Goal: Task Accomplishment & Management: Complete application form

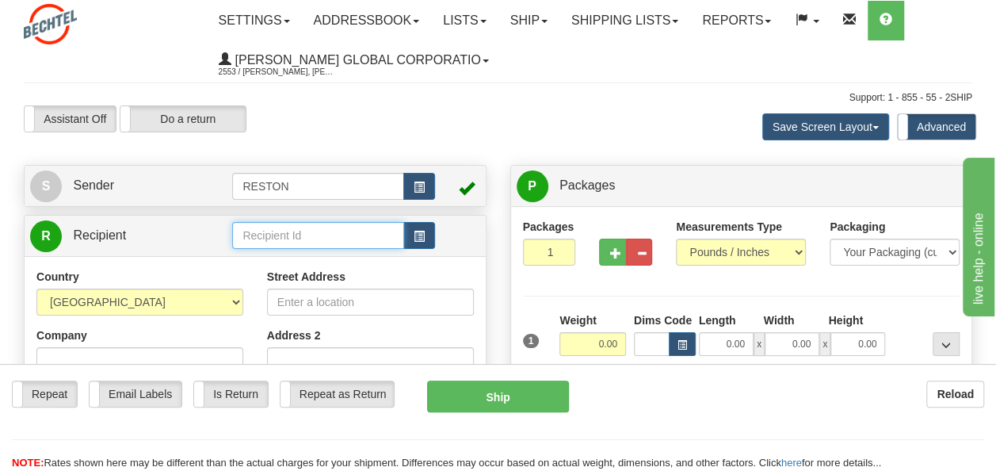
click at [300, 235] on input "text" at bounding box center [317, 235] width 171 height 27
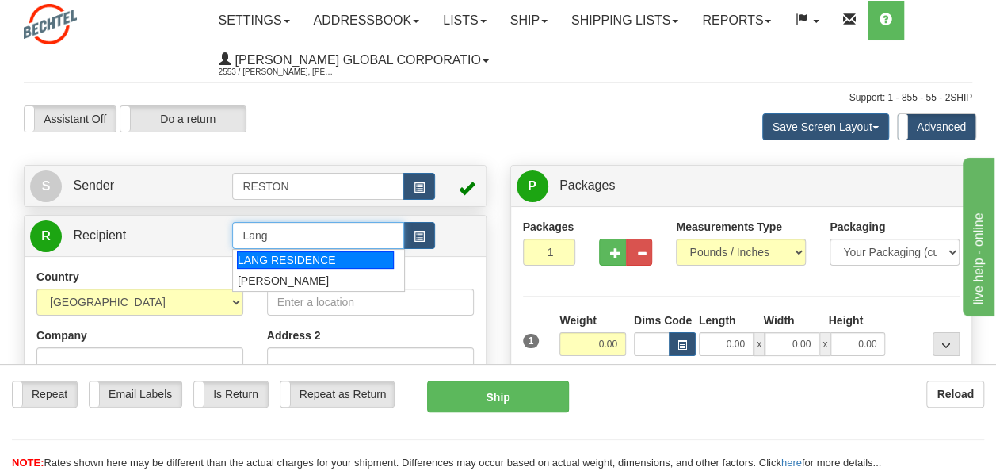
click at [299, 255] on div "LANG RESIDENCE" at bounding box center [315, 259] width 157 height 17
type input "LANG RESIDENCE"
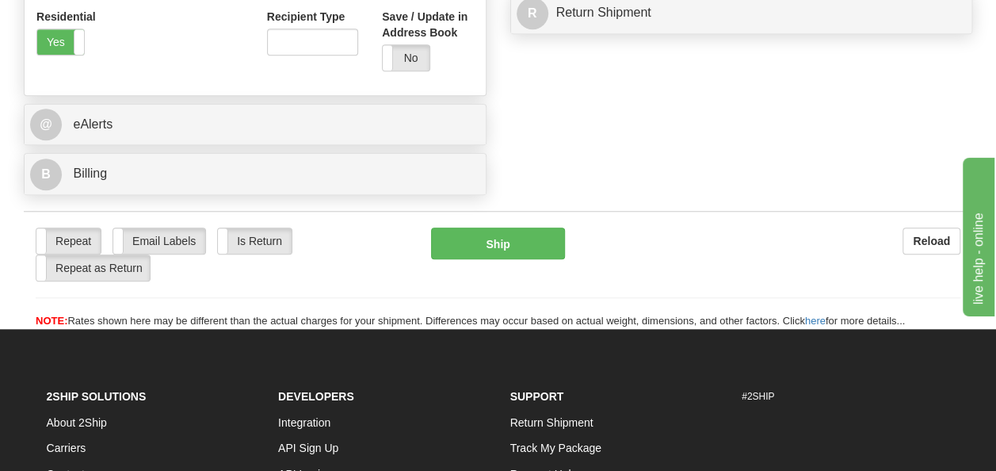
scroll to position [621, 0]
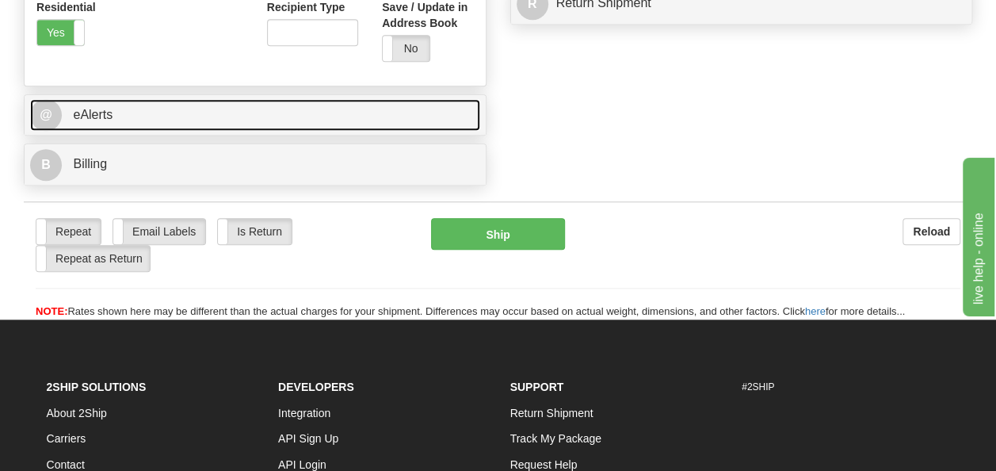
type input "0.00"
click at [109, 109] on span "eAlerts" at bounding box center [93, 114] width 40 height 13
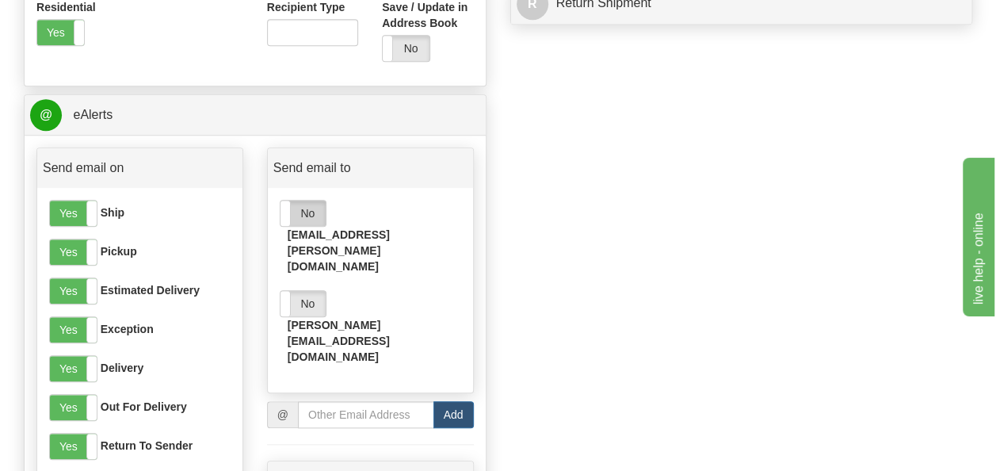
click at [304, 217] on label "No" at bounding box center [302, 212] width 45 height 25
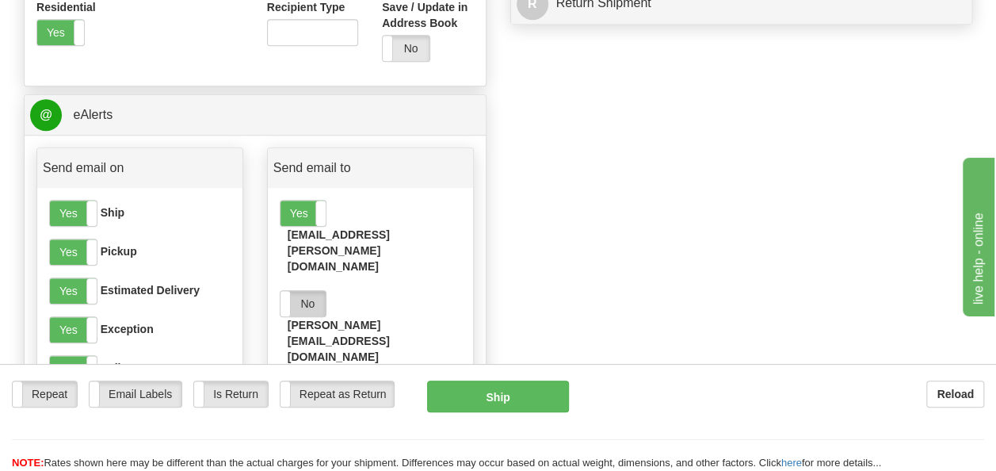
click at [309, 291] on label "No" at bounding box center [302, 303] width 45 height 25
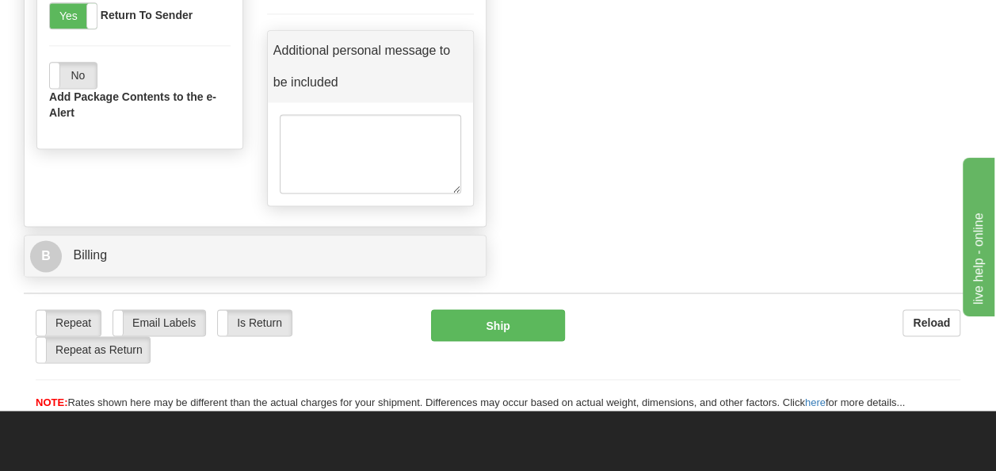
scroll to position [1041, 0]
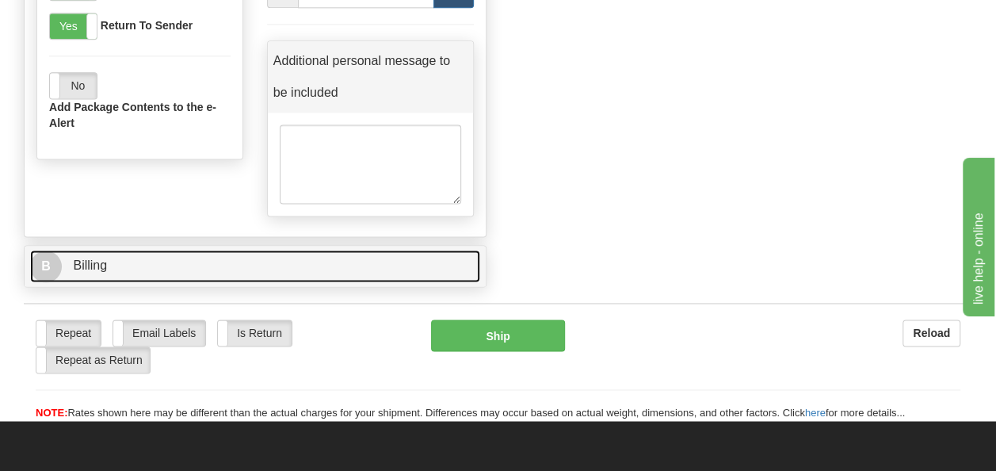
click at [101, 258] on span "Billing" at bounding box center [90, 264] width 34 height 13
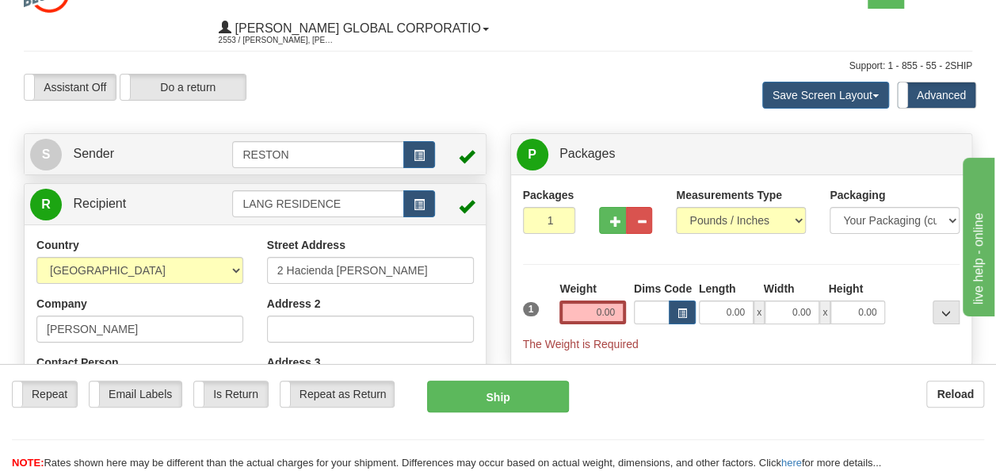
scroll to position [10, 0]
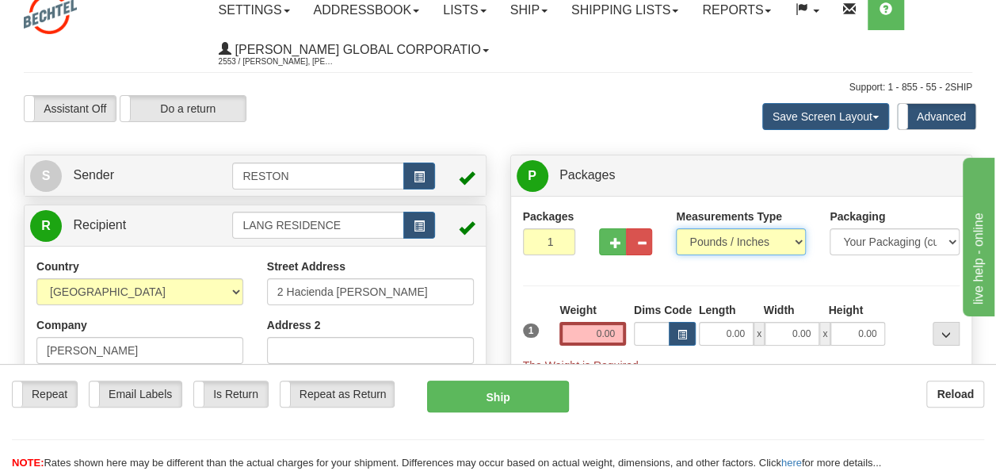
click at [740, 241] on select "Pounds / Inches Kilograms / Centimeters" at bounding box center [741, 241] width 130 height 27
click at [608, 331] on input "0.00" at bounding box center [592, 334] width 67 height 24
type input "5.00"
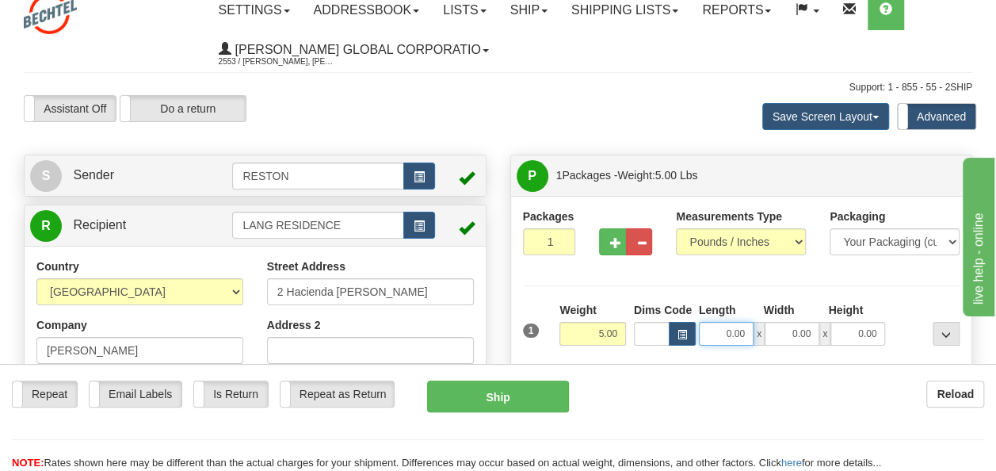
click at [732, 334] on input "0.00" at bounding box center [726, 334] width 55 height 24
type input "17.50"
click at [863, 334] on input "0.00" at bounding box center [857, 334] width 55 height 24
type input "3.00"
click at [795, 332] on input "0.00" at bounding box center [791, 334] width 55 height 24
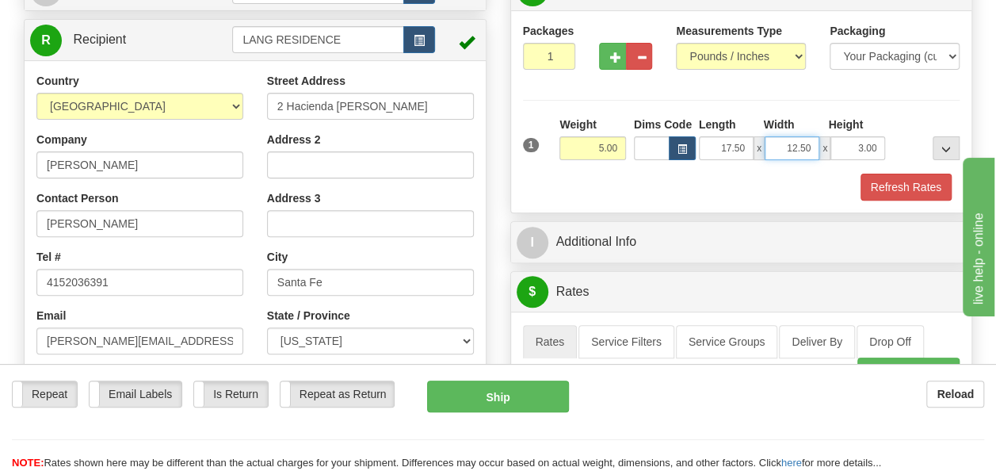
scroll to position [198, 0]
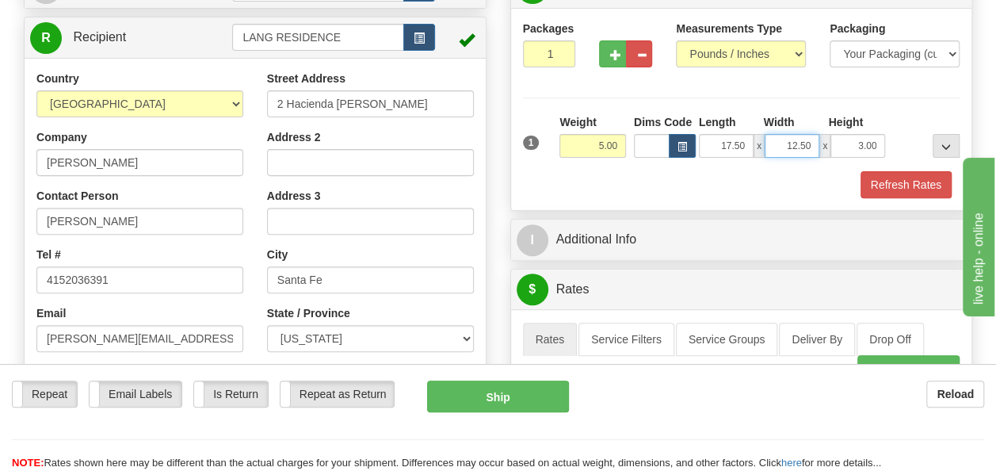
type input "12.50"
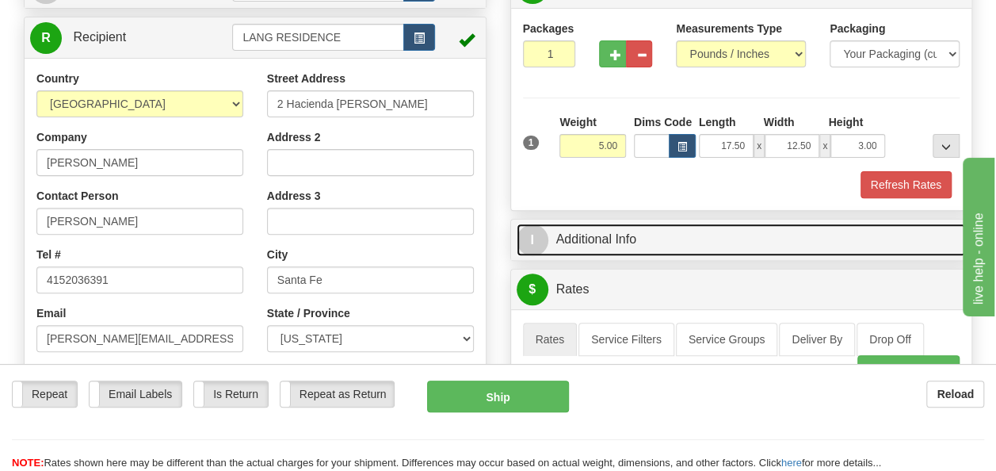
click at [616, 237] on link "I Additional Info" at bounding box center [741, 239] width 450 height 32
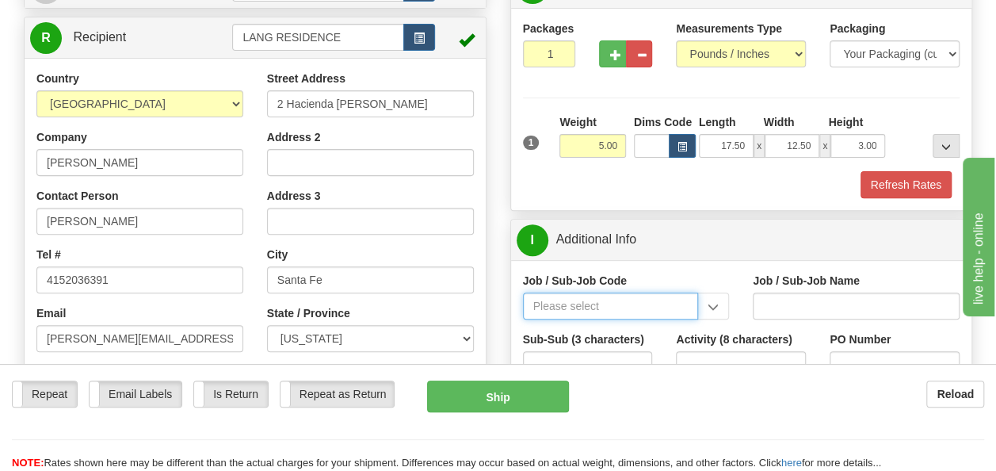
click at [567, 304] on input "Job / Sub-Job Code" at bounding box center [611, 305] width 176 height 27
click at [564, 326] on div "54304-000" at bounding box center [607, 330] width 161 height 17
type input "54304-000"
type input "CORPORATE CITIZENSHIP - PUBLIC AFFAIRS & CONTRIBUT"
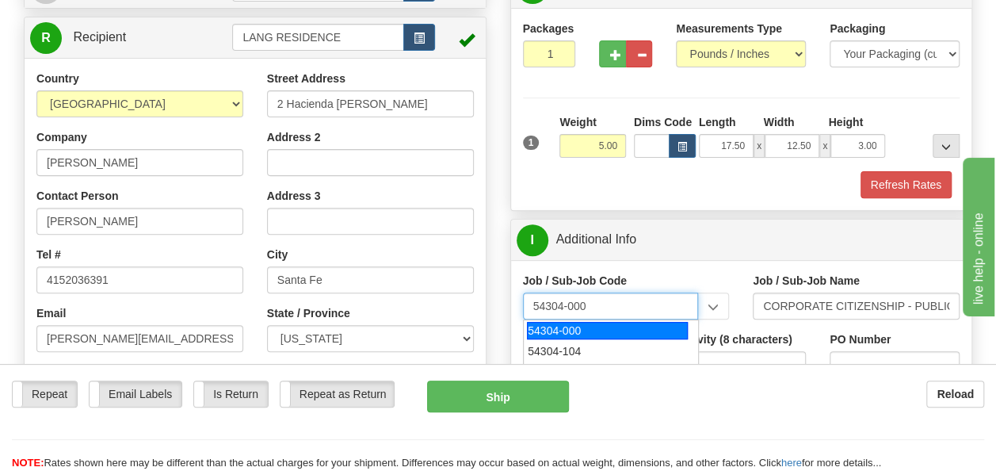
type input "54304-000"
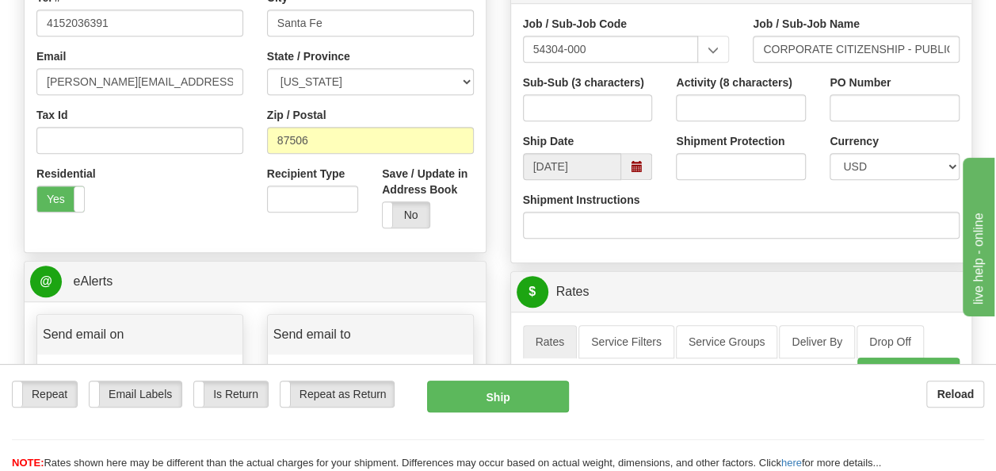
scroll to position [452, 0]
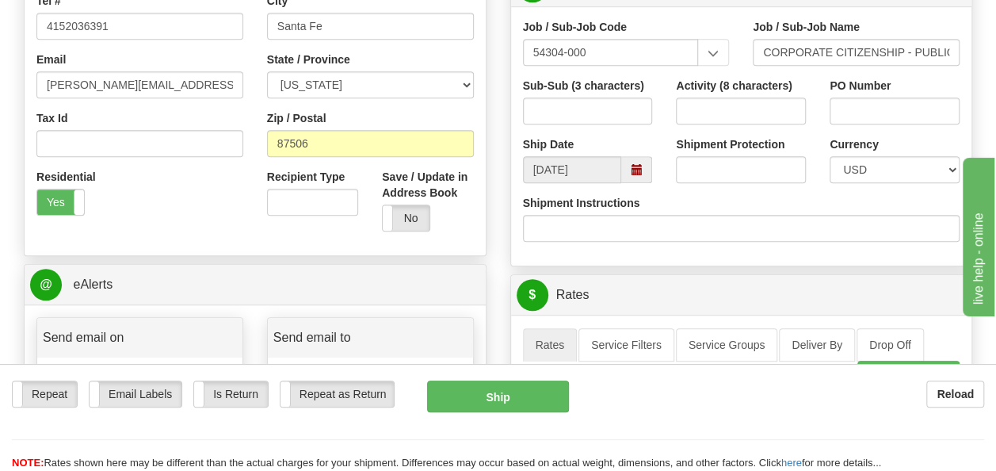
click at [634, 167] on span at bounding box center [636, 169] width 11 height 11
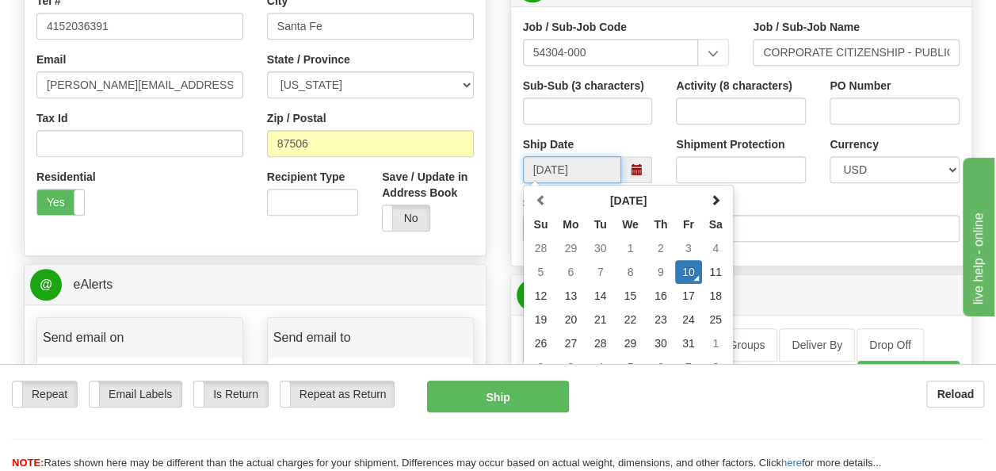
click at [572, 298] on td "13" at bounding box center [570, 296] width 32 height 24
type input "10/13/2025"
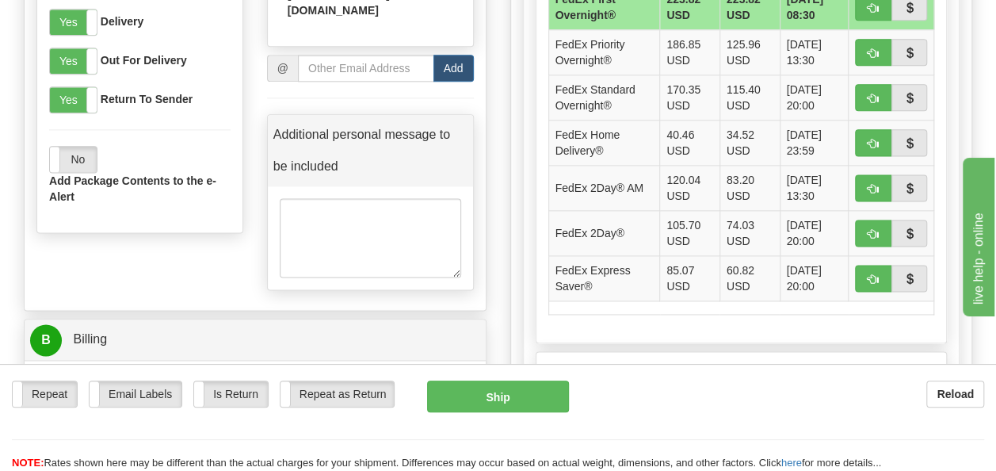
scroll to position [965, 0]
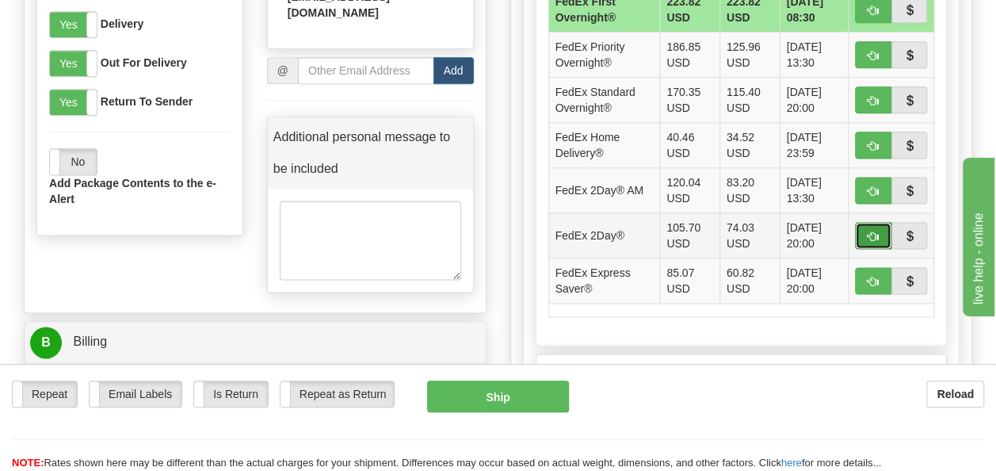
click at [871, 231] on span "button" at bounding box center [872, 236] width 11 height 10
type input "03"
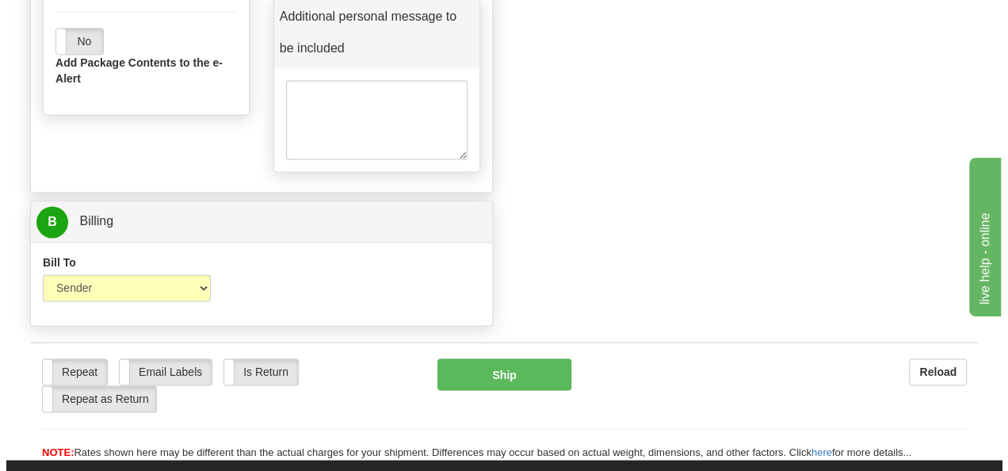
scroll to position [1068, 0]
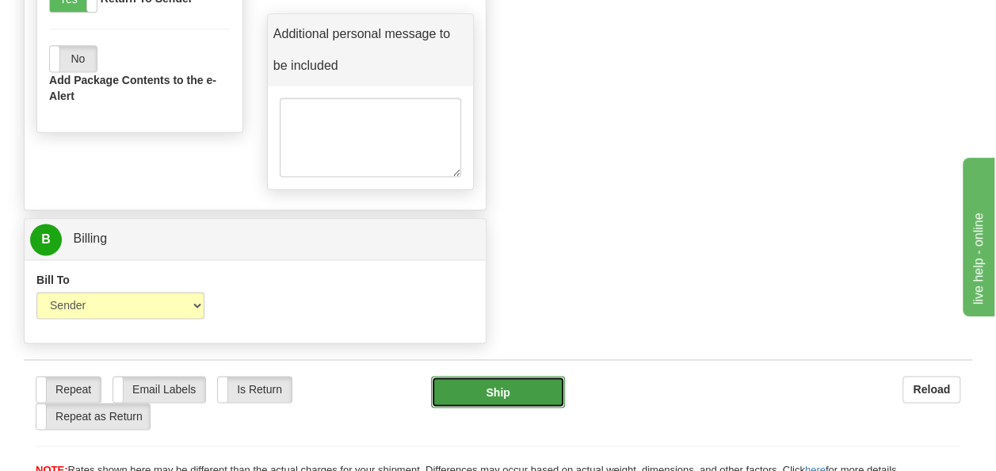
click at [512, 375] on button "Ship" at bounding box center [498, 391] width 135 height 32
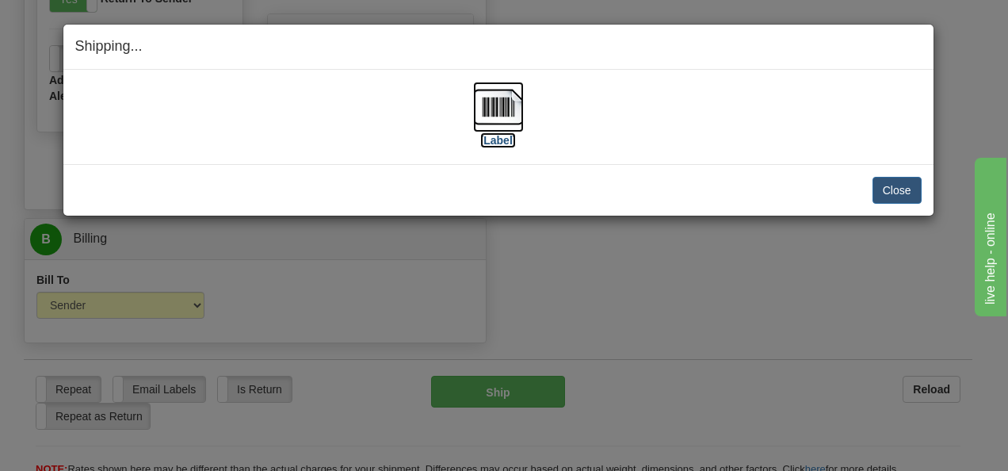
click at [497, 110] on img at bounding box center [498, 107] width 51 height 51
drag, startPoint x: 883, startPoint y: 196, endPoint x: 891, endPoint y: 174, distance: 23.6
click at [882, 195] on button "Close" at bounding box center [896, 190] width 49 height 27
